Goal: Contribute content: Add original content to the website for others to see

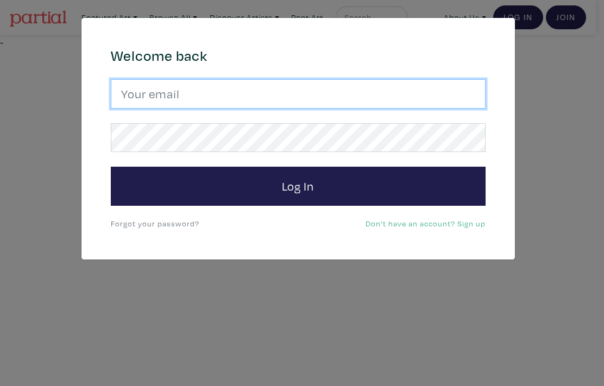
type input "hana.hozhabr@gmail.com"
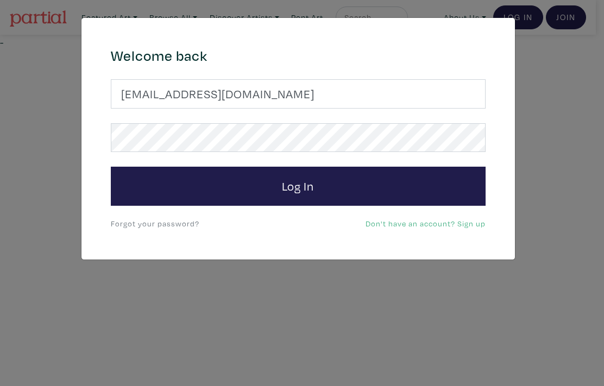
click at [170, 225] on link "Forgot your password?" at bounding box center [155, 223] width 89 height 10
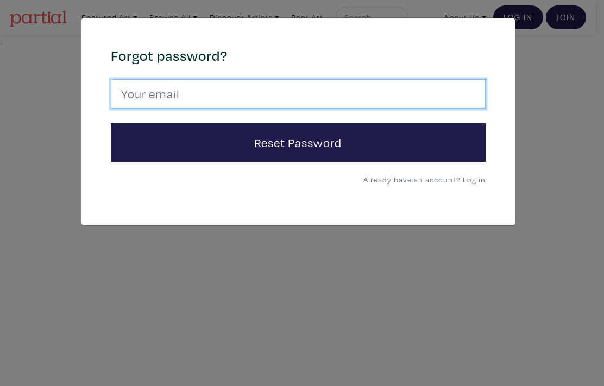
click at [178, 97] on input "email" at bounding box center [298, 93] width 375 height 29
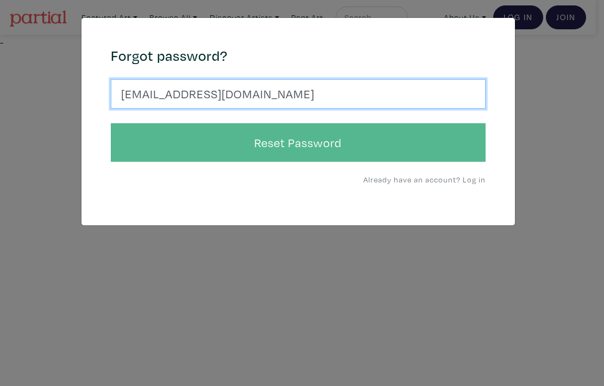
type input "hana.hozhabr@gmail.com"
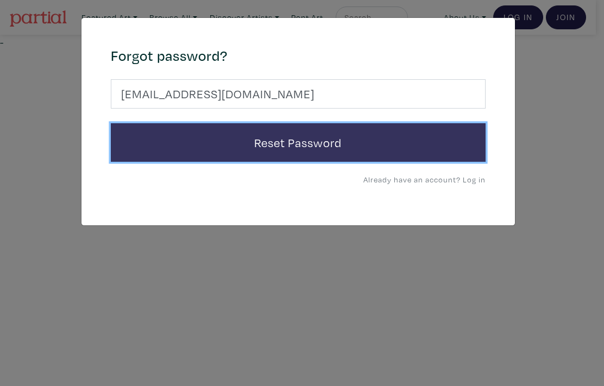
click at [303, 145] on button "Reset Password" at bounding box center [298, 142] width 375 height 39
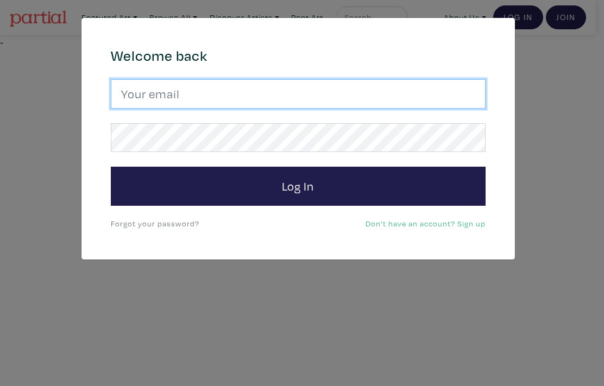
type input "hana.hozhabr@gmail.com"
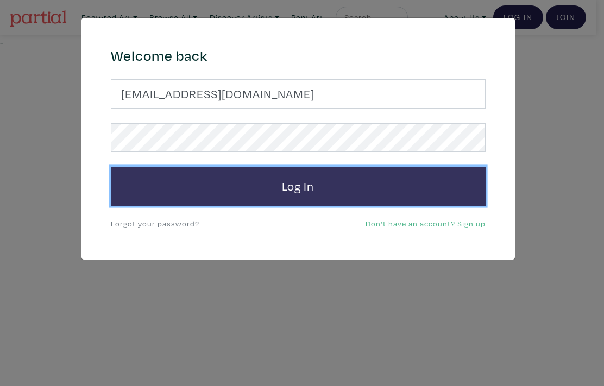
click at [315, 183] on button "Log In" at bounding box center [298, 186] width 375 height 39
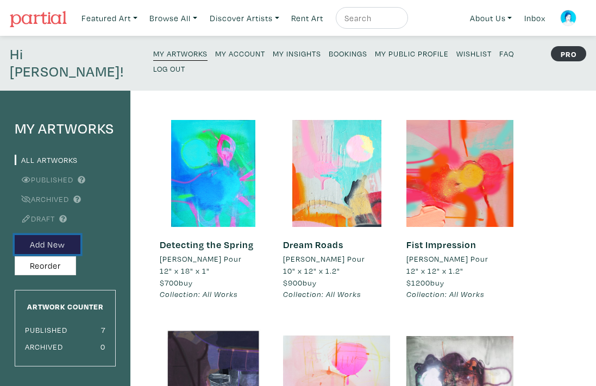
click at [53, 235] on button "Add New" at bounding box center [48, 244] width 66 height 19
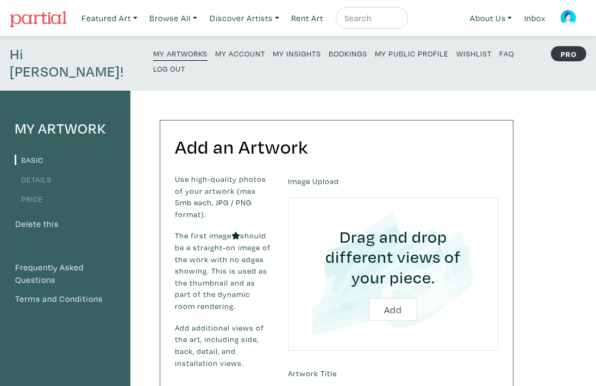
click at [387, 293] on input "file" at bounding box center [393, 274] width 180 height 124
type input "C:\fakepath\Love-1.jpeg"
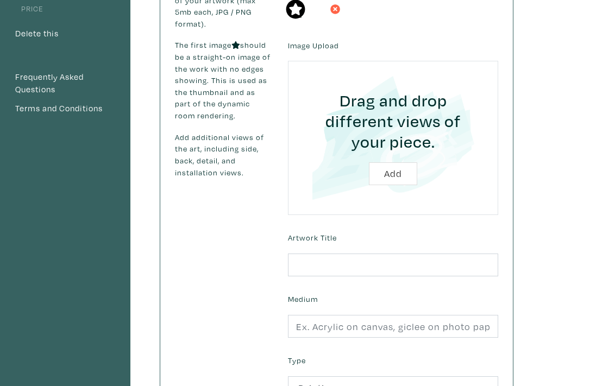
scroll to position [182, 0]
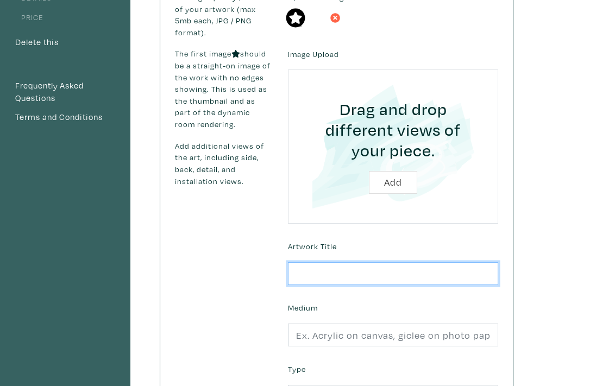
click at [311, 262] on input "text" at bounding box center [393, 273] width 210 height 23
click at [351, 262] on input "FragmentedHorizos" at bounding box center [393, 273] width 210 height 23
click at [389, 262] on input "Fragmented Horizos" at bounding box center [393, 273] width 210 height 23
click at [428, 262] on input "Fragmented Horizons" at bounding box center [393, 273] width 210 height 23
type input "Fragmented Horizons"
